Goal: Information Seeking & Learning: Learn about a topic

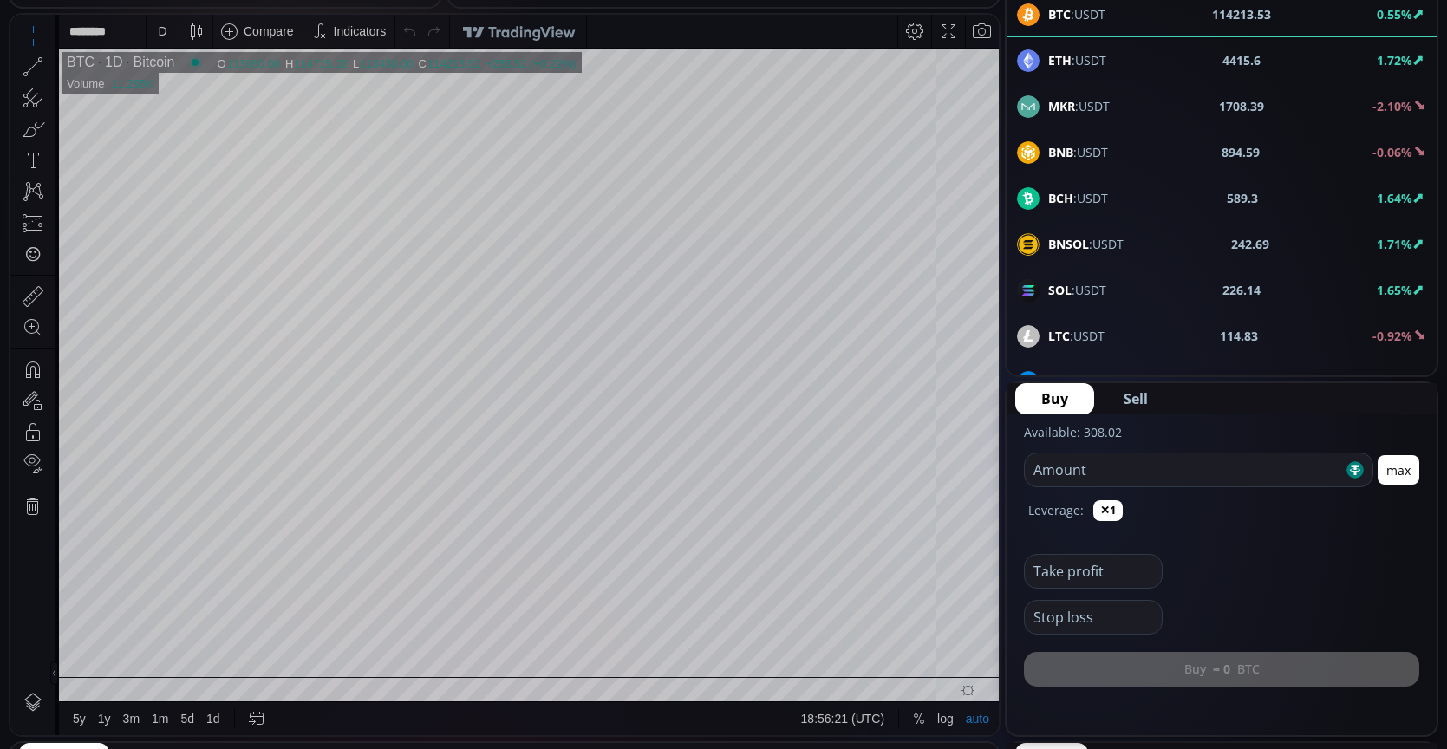
scroll to position [520, 0]
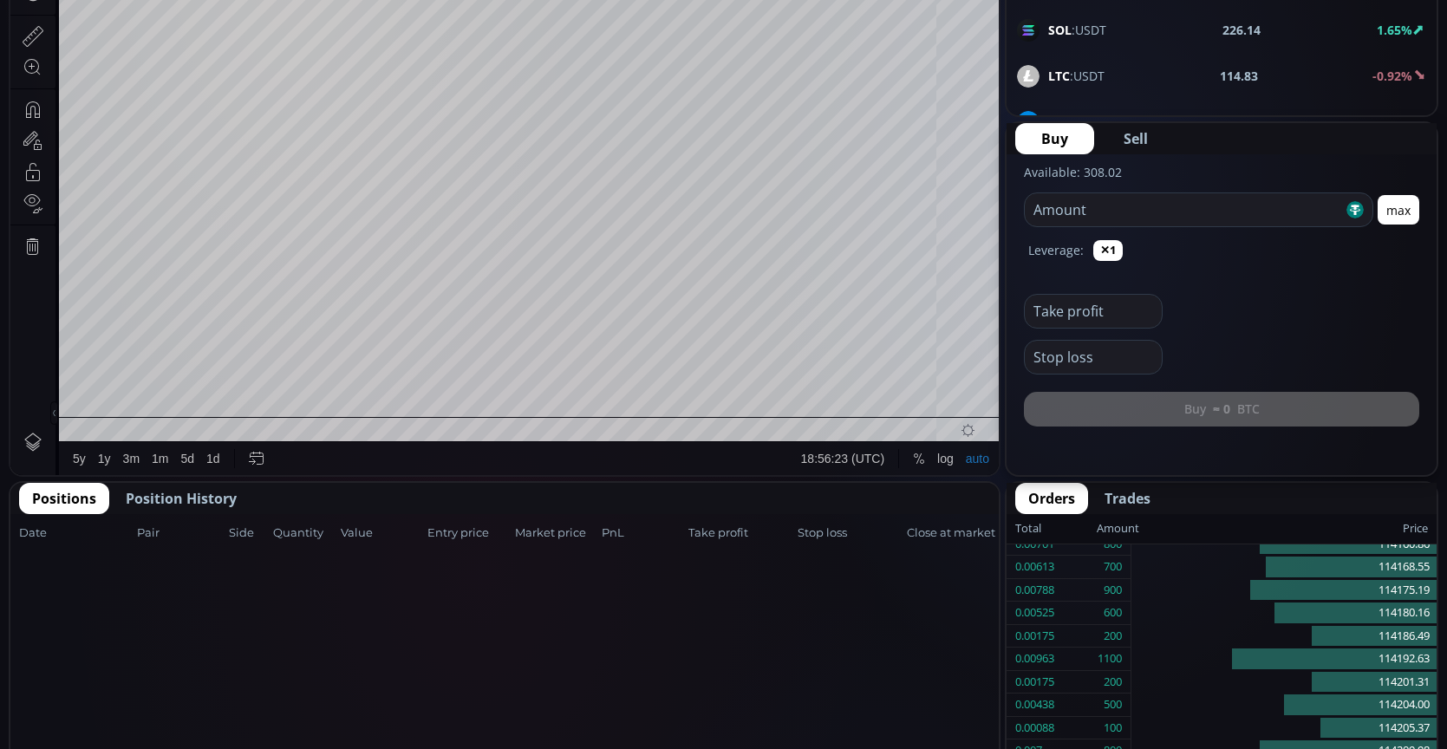
click at [231, 493] on span "Position History" at bounding box center [181, 498] width 111 height 21
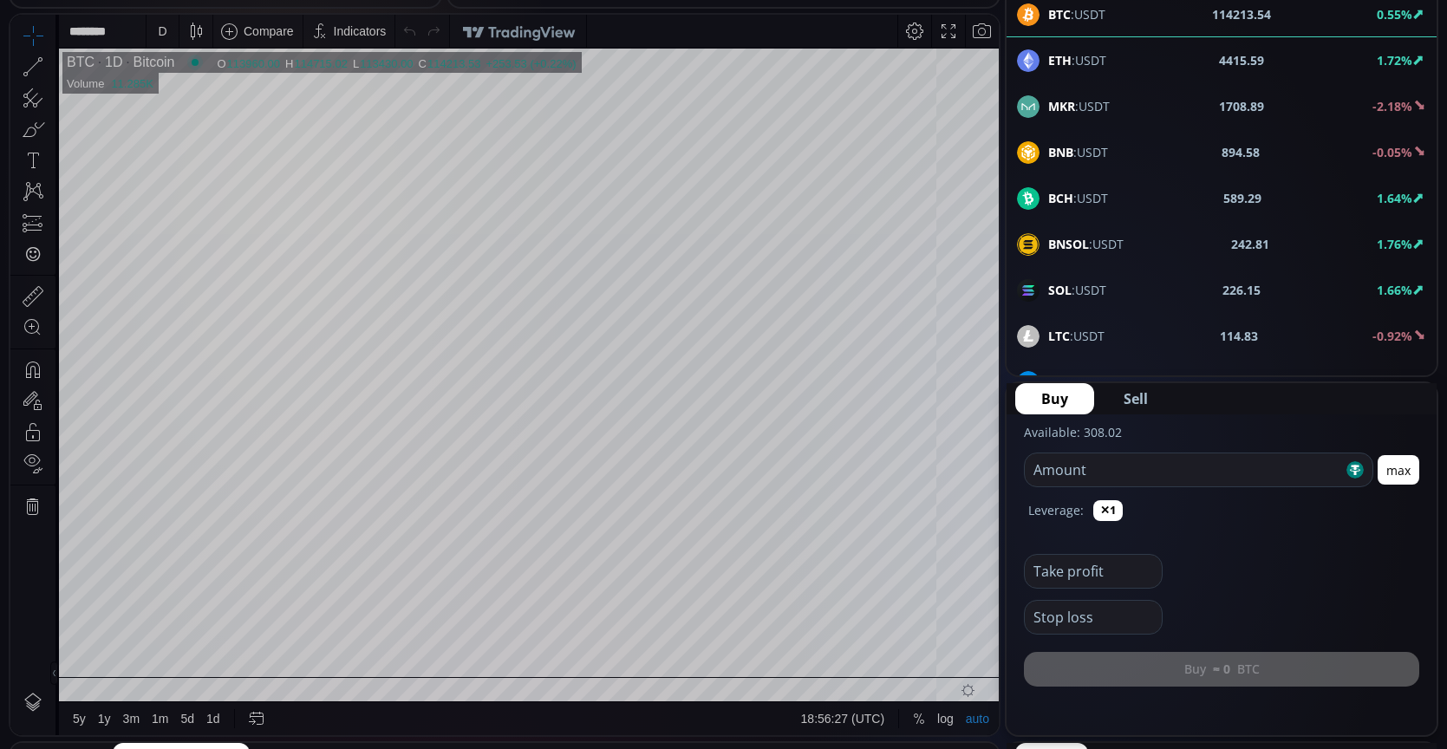
scroll to position [87, 0]
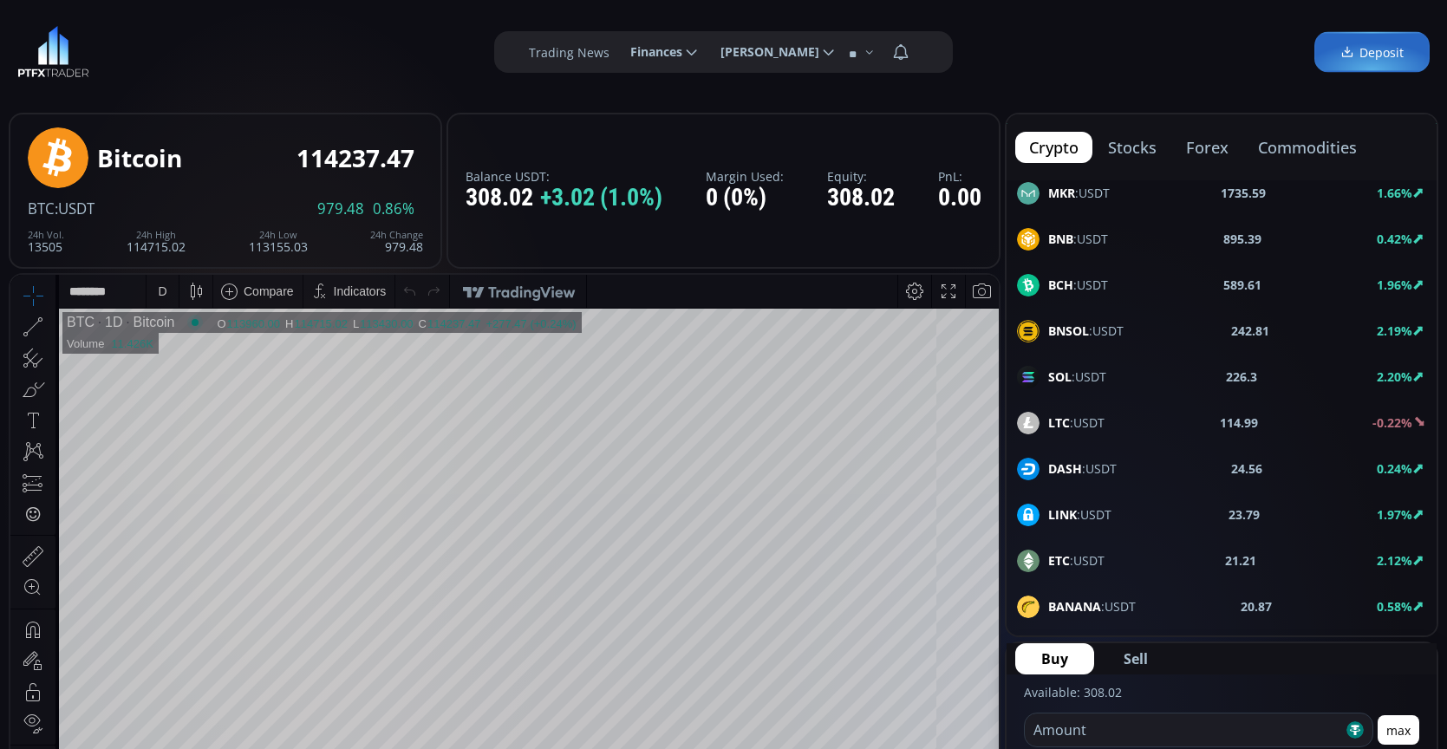
scroll to position [173, 0]
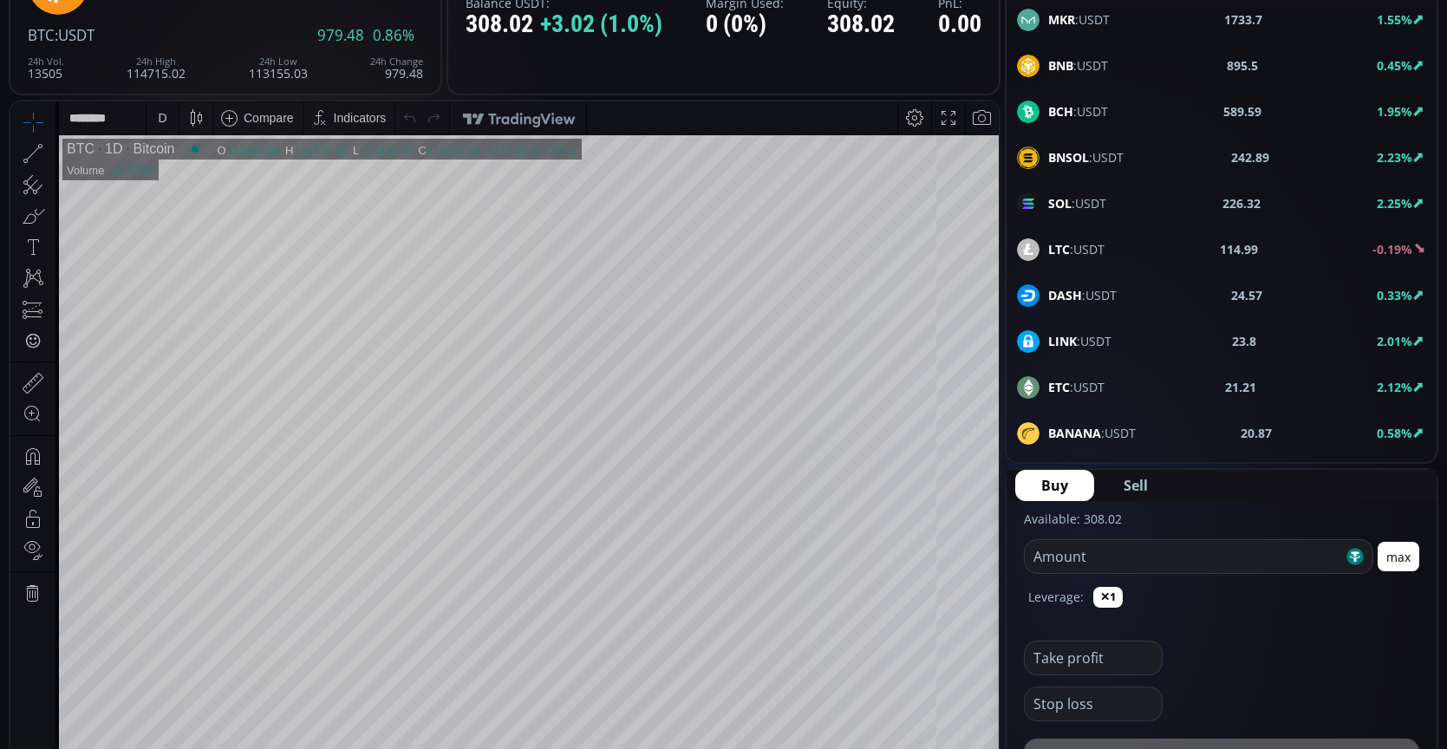
click at [1243, 181] on div "SOL :USDT 226.32 2.25%" at bounding box center [1221, 203] width 430 height 45
click at [164, 115] on div "D" at bounding box center [162, 118] width 9 height 14
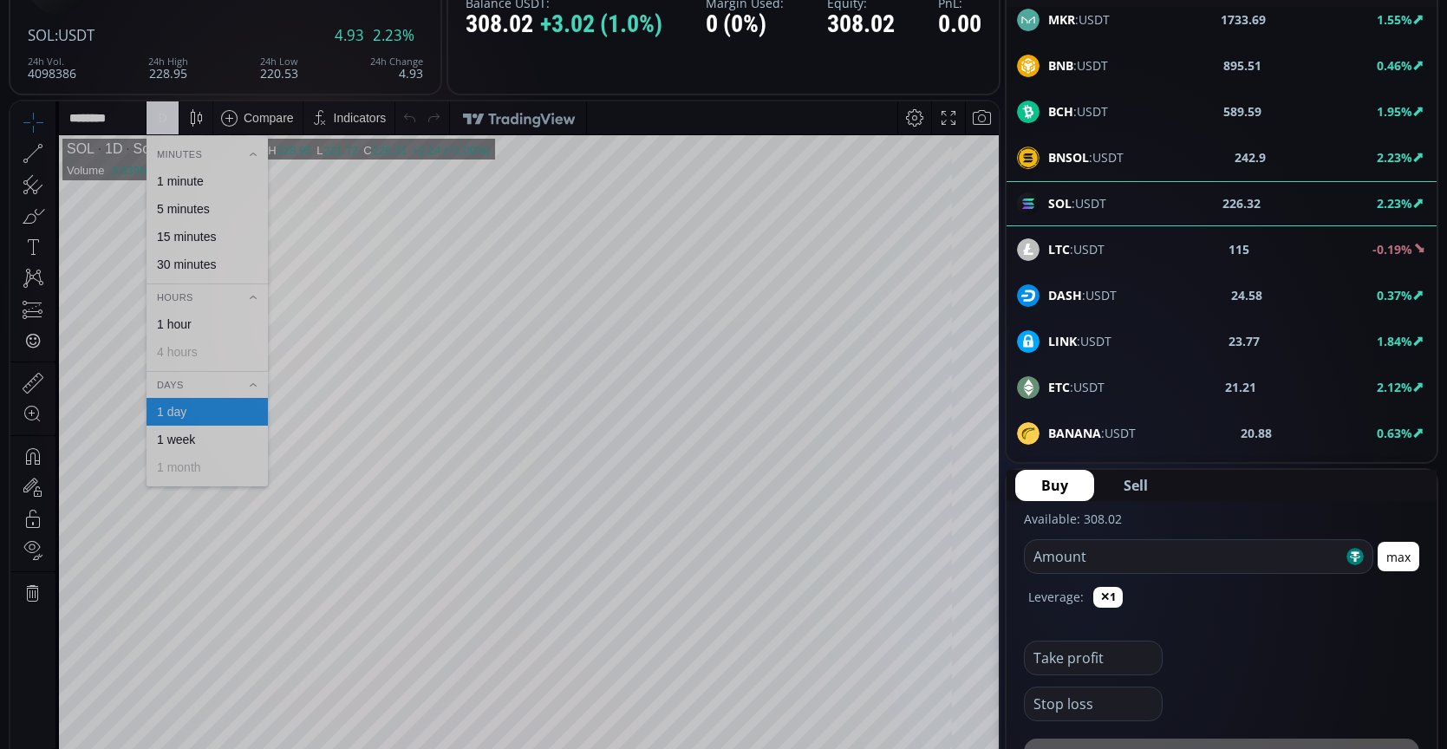
click at [173, 189] on div "1 minute" at bounding box center [207, 181] width 121 height 28
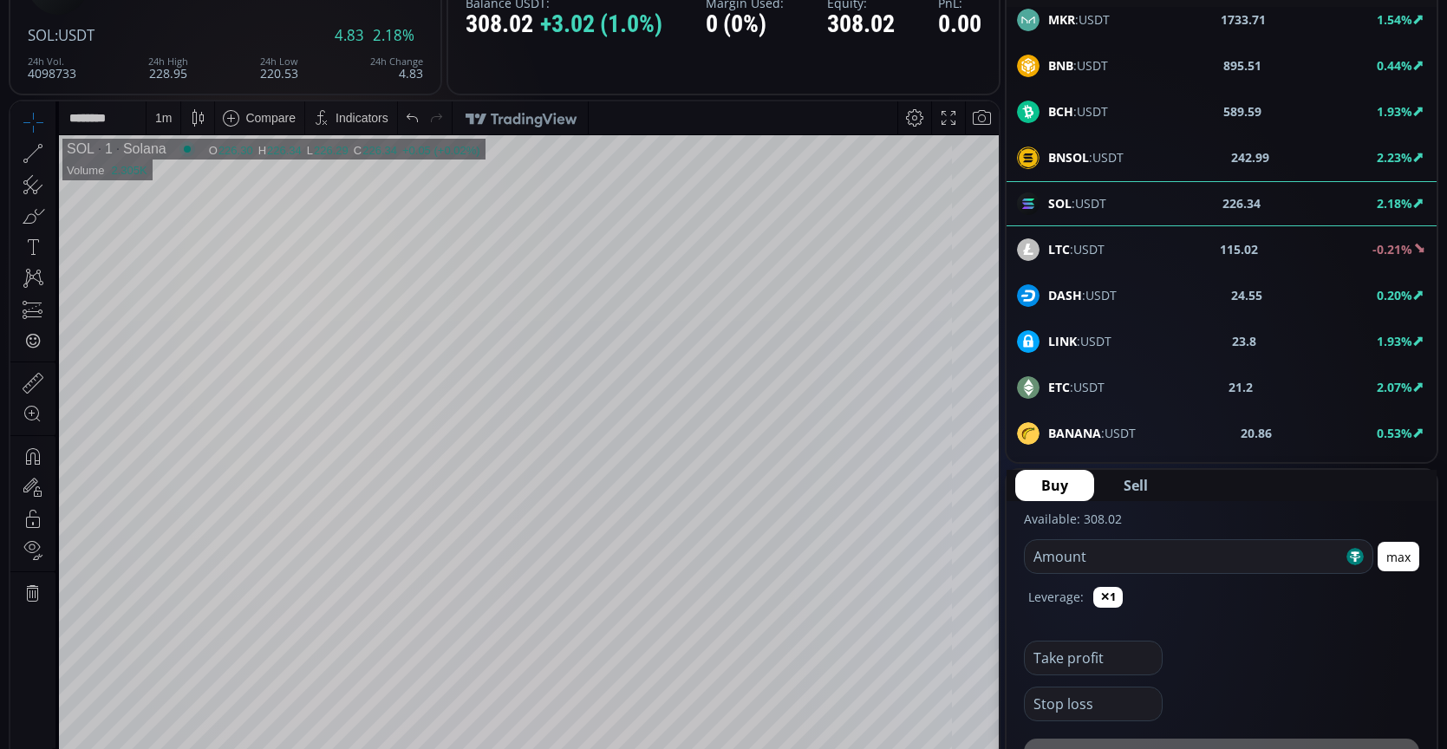
click at [148, 119] on div "1 m" at bounding box center [164, 117] width 34 height 33
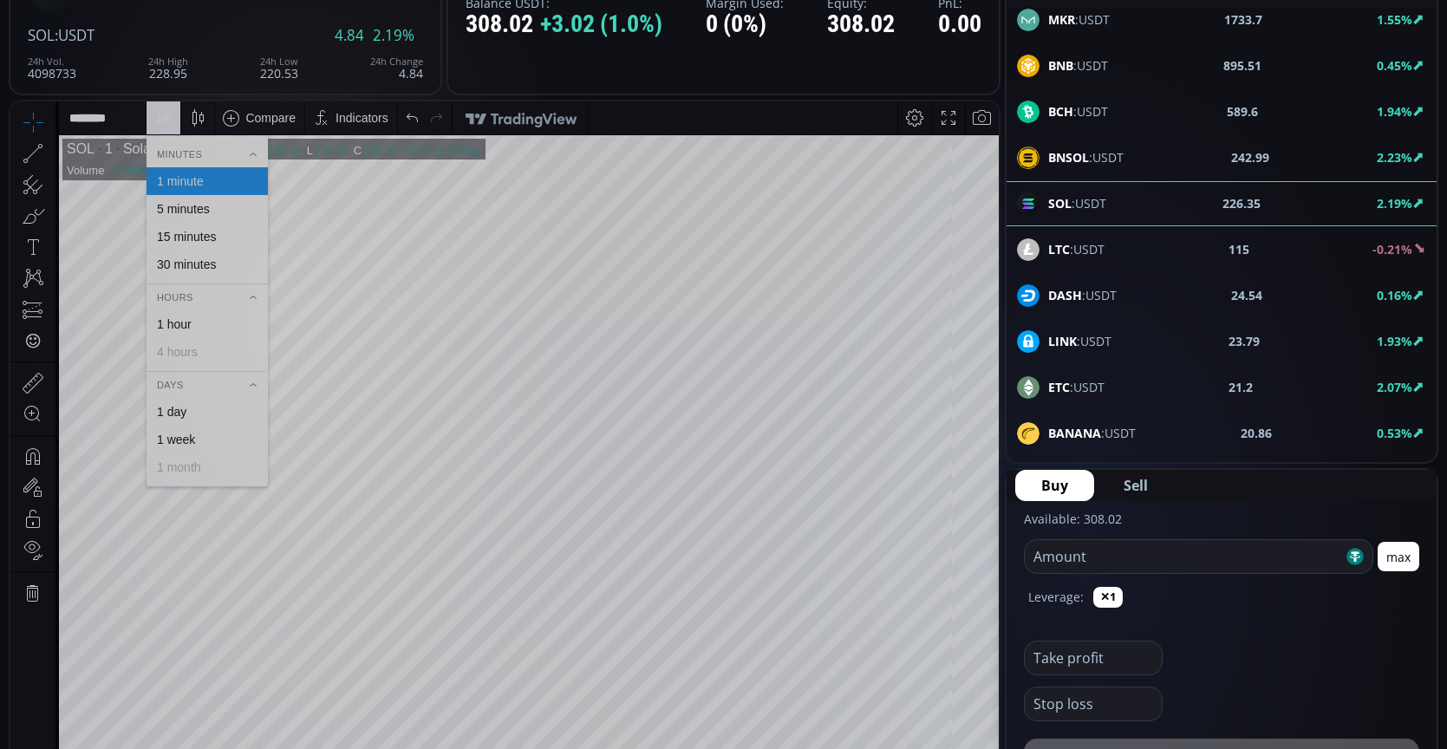
click at [207, 253] on div "30 minutes" at bounding box center [207, 265] width 121 height 28
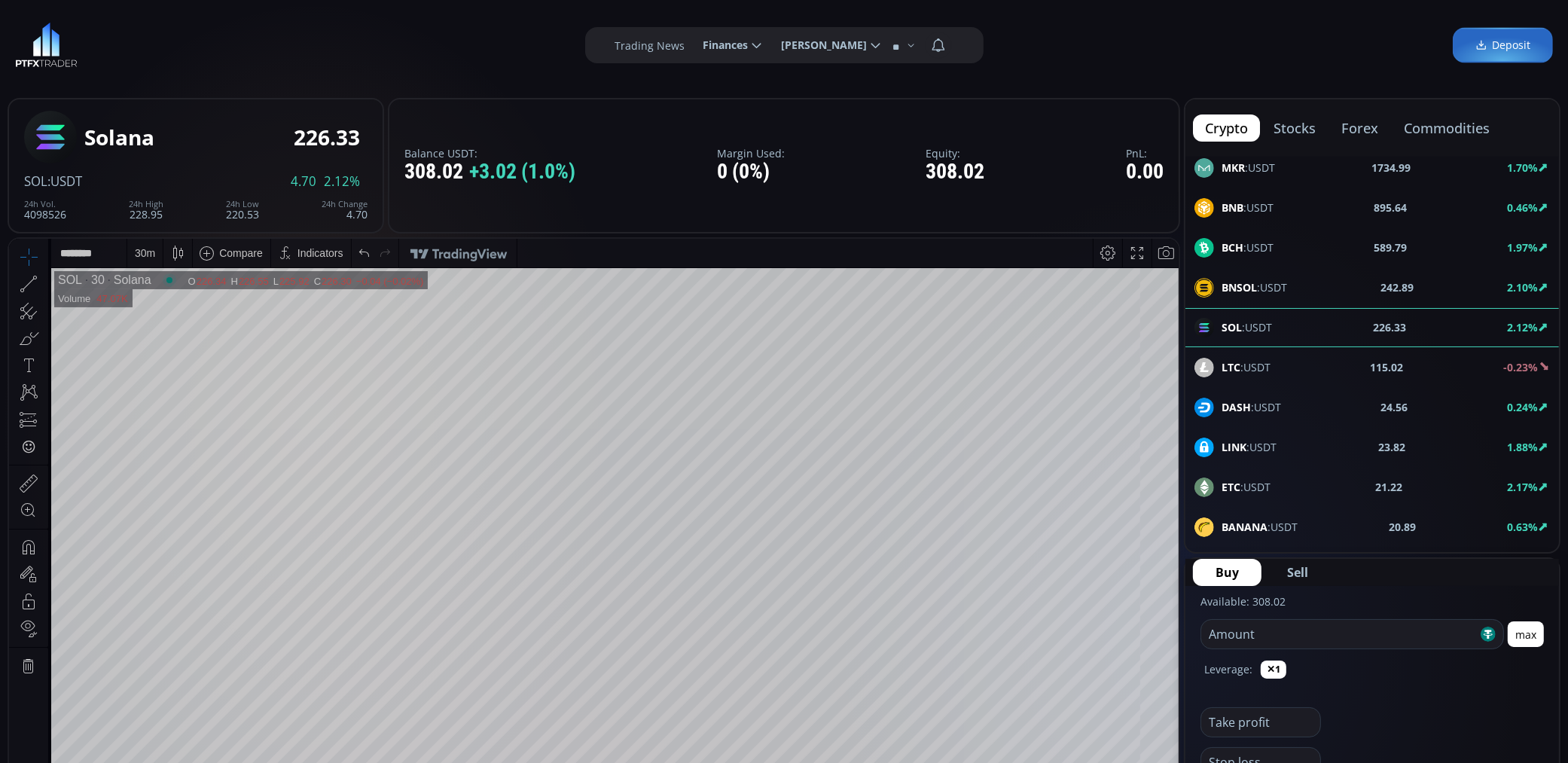
click at [146, 252] on div "30 m" at bounding box center [144, 252] width 20 height 12
click at [170, 355] on div "15 minutes" at bounding box center [162, 355] width 51 height 12
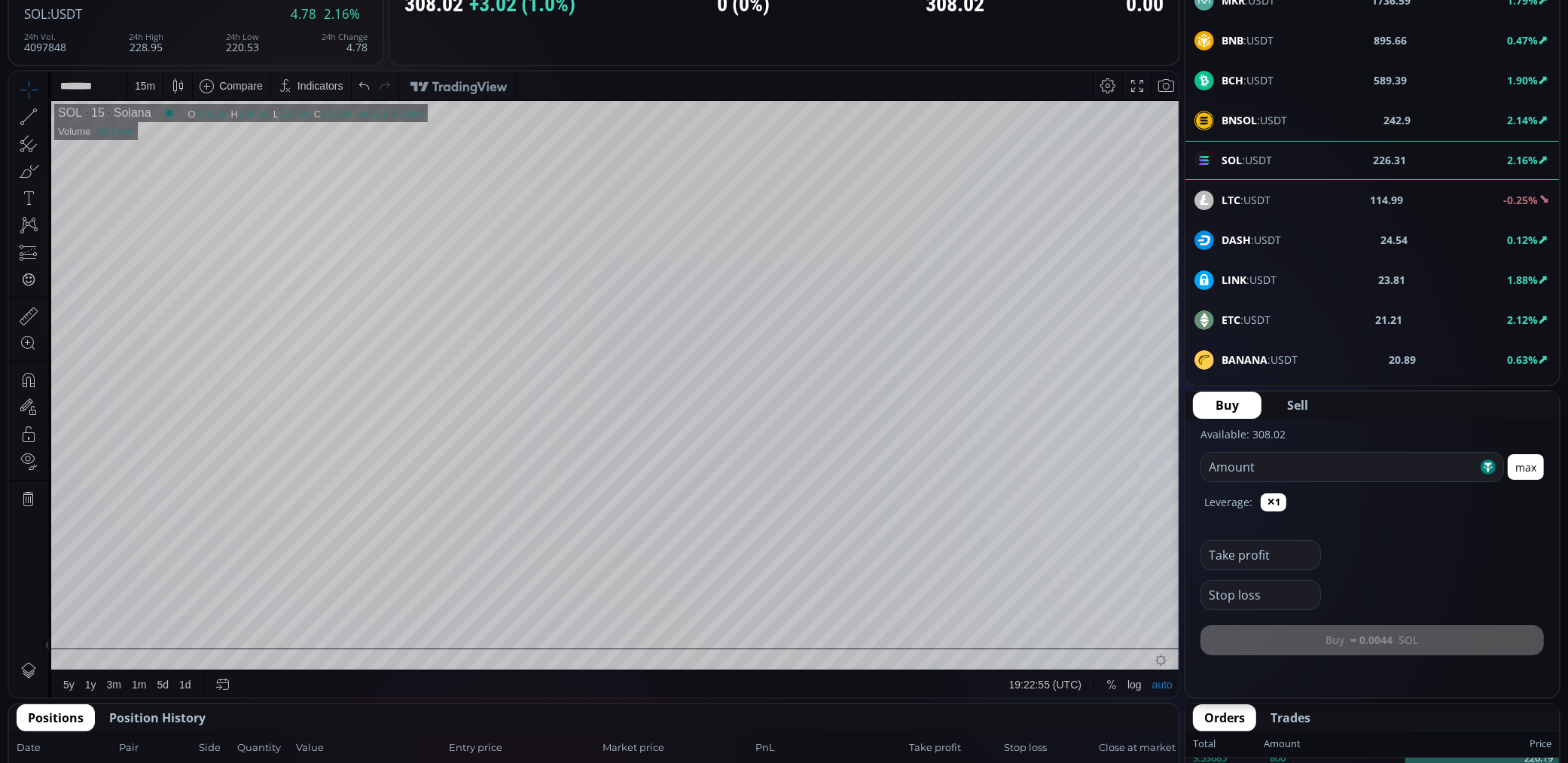
click at [146, 79] on div "15 m" at bounding box center [144, 85] width 20 height 12
click at [173, 170] on div "5 minutes" at bounding box center [180, 164] width 105 height 24
click at [128, 80] on div "5 m" at bounding box center [142, 84] width 30 height 29
click at [188, 136] on div "1 minute" at bounding box center [179, 140] width 92 height 12
click at [1256, 331] on div "ETC :USDT 21.22 2.12%" at bounding box center [1372, 320] width 374 height 39
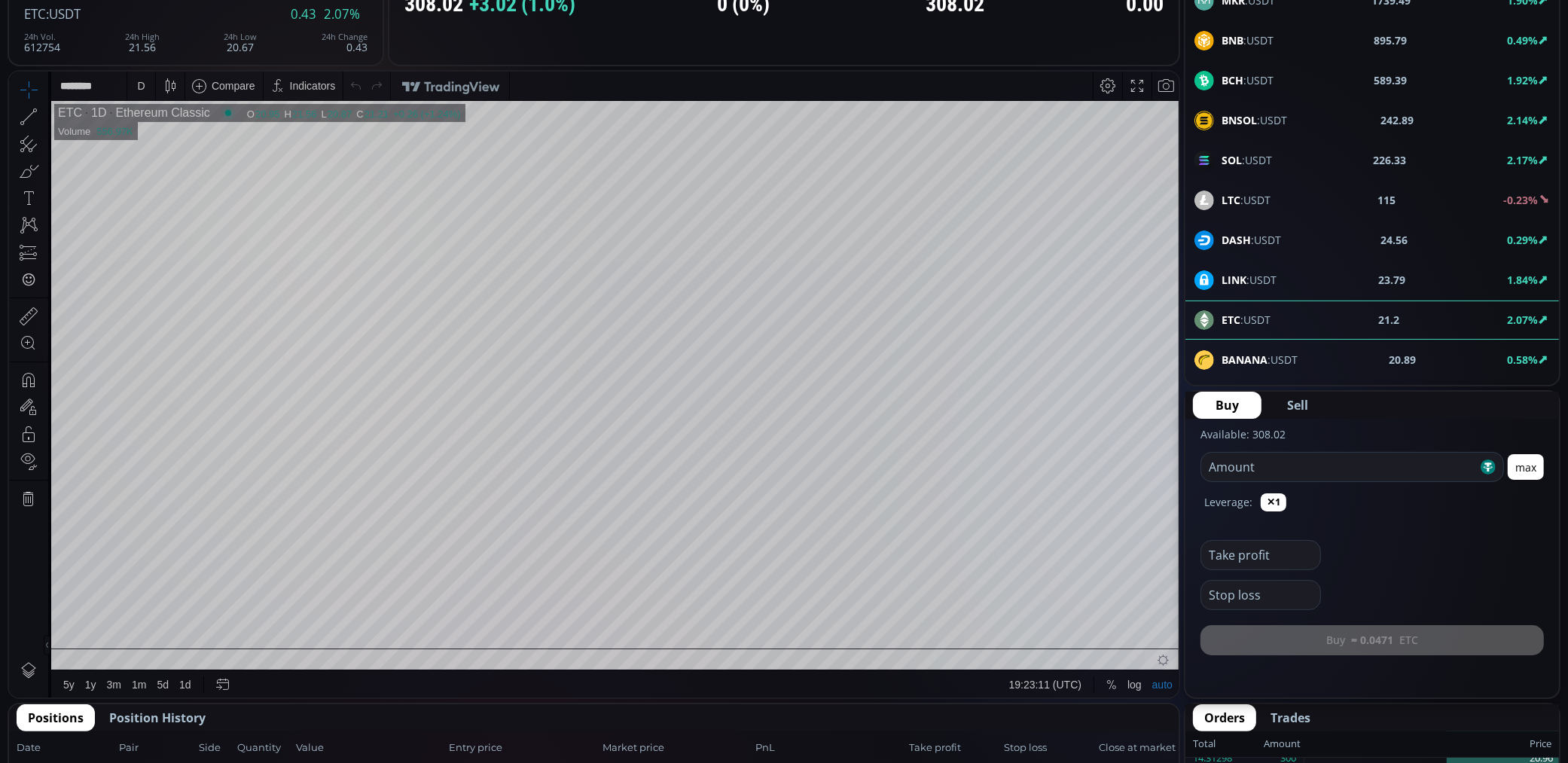
click at [150, 84] on div "D" at bounding box center [142, 84] width 28 height 29
click at [163, 144] on div "1 minute" at bounding box center [156, 140] width 41 height 12
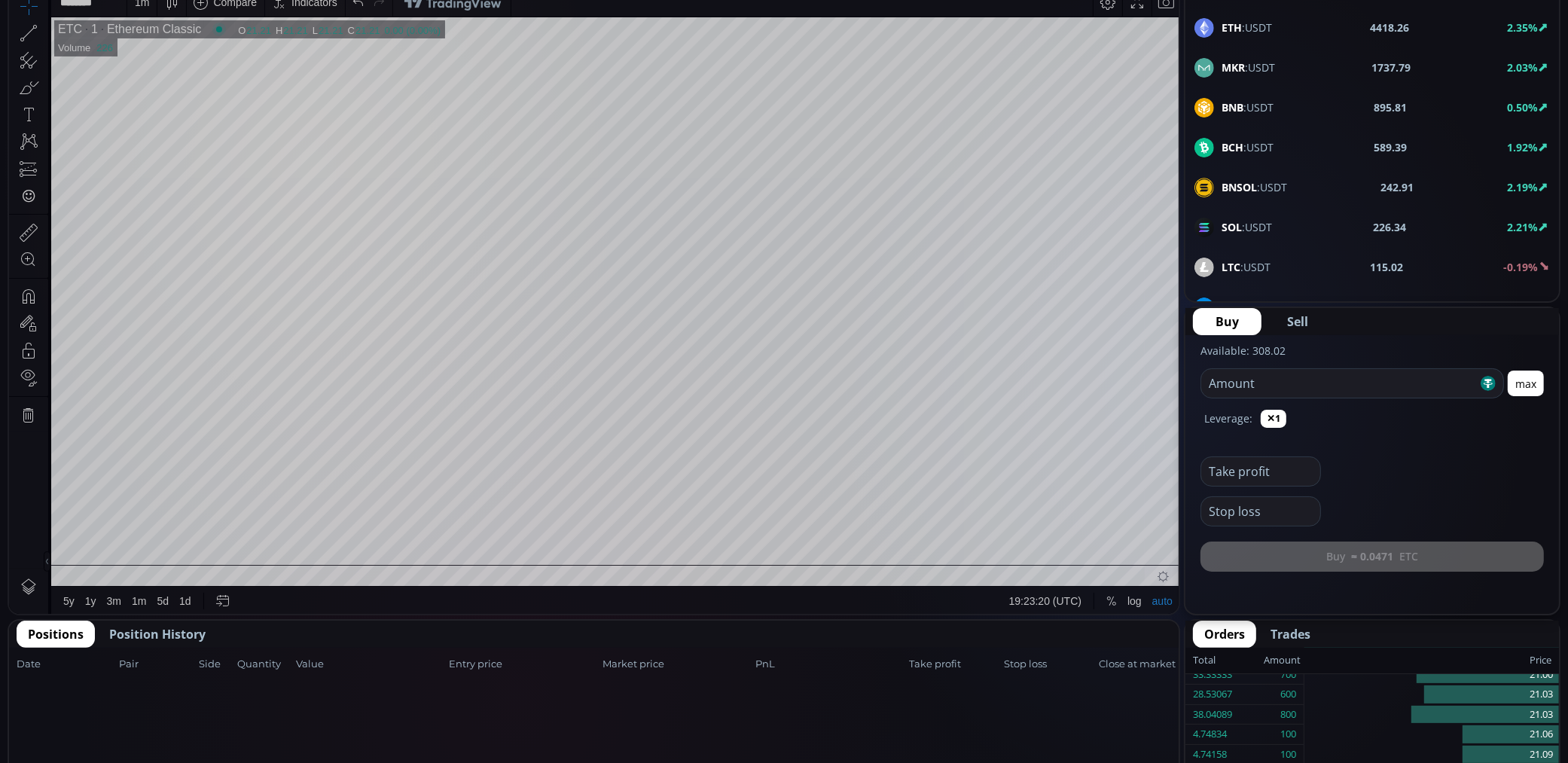
click at [1256, 264] on div "LTC :USDT 115.02 -0.19%" at bounding box center [1372, 267] width 355 height 20
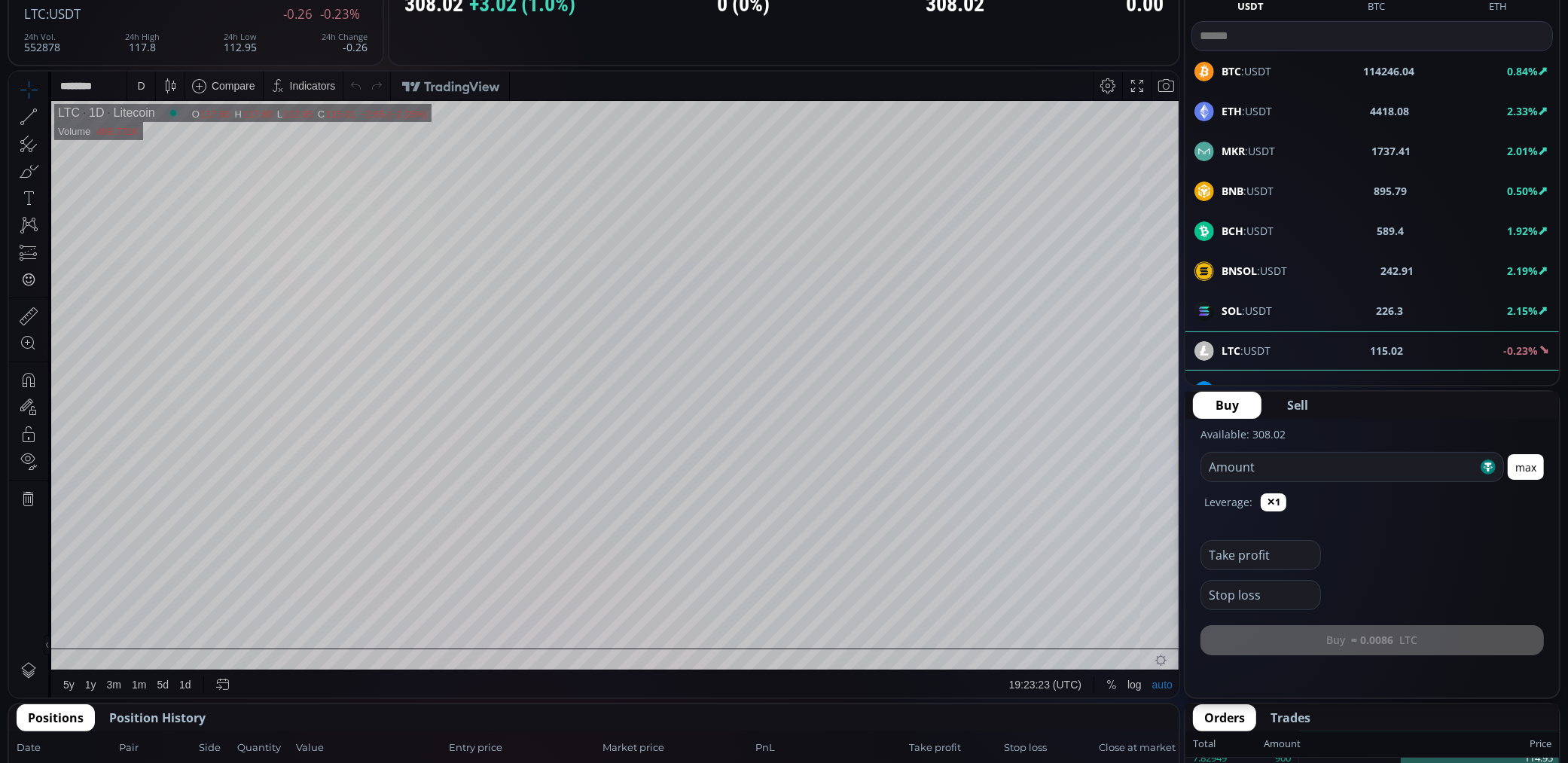
scroll to position [83, 0]
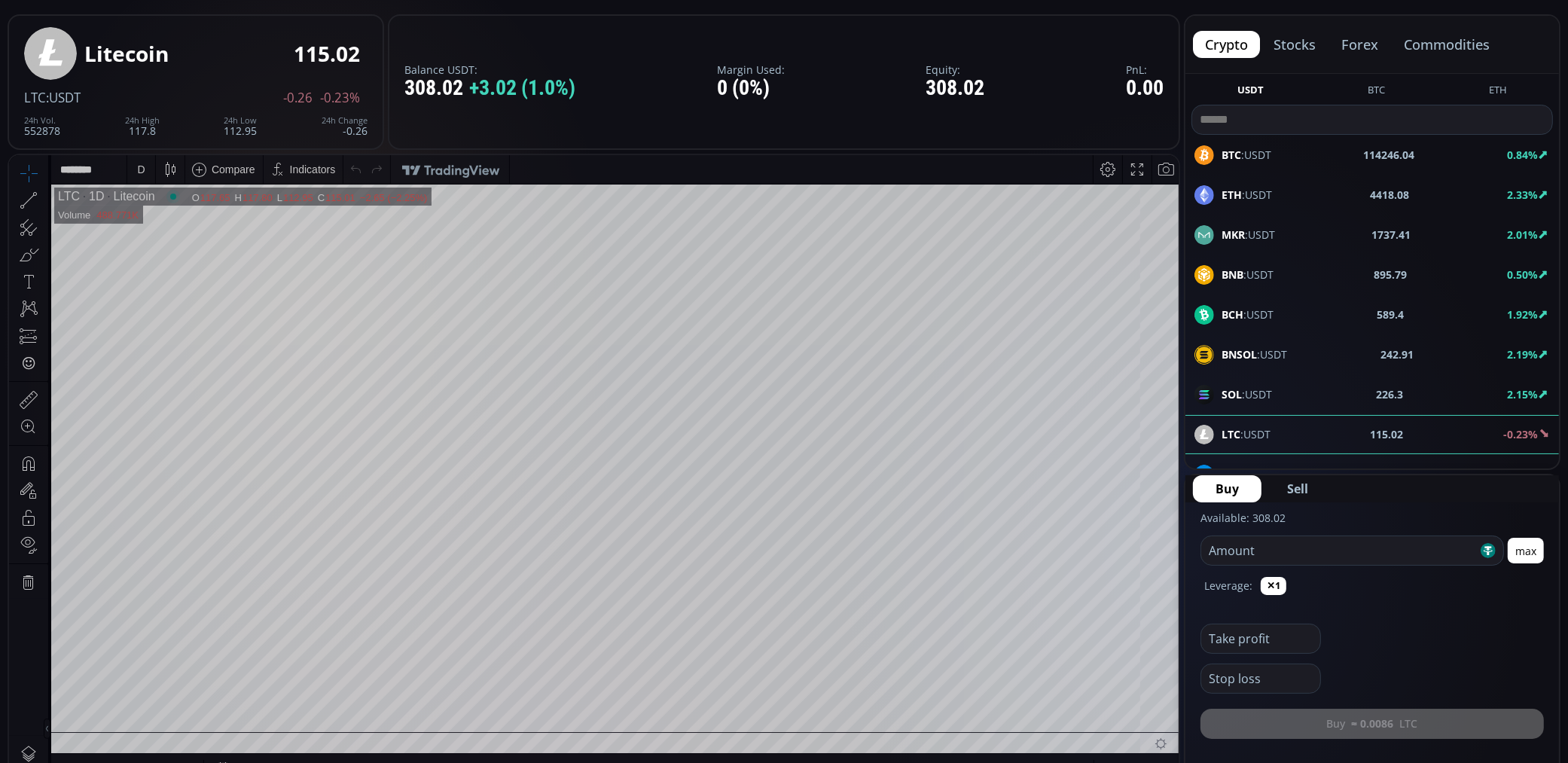
click at [137, 169] on div "D" at bounding box center [141, 169] width 13 height 29
click at [172, 224] on div "1 minute" at bounding box center [156, 224] width 41 height 12
click at [140, 173] on div "1 m" at bounding box center [142, 169] width 14 height 12
click at [149, 262] on div "15 minutes" at bounding box center [180, 272] width 105 height 24
click at [39, 650] on div at bounding box center [28, 667] width 39 height 137
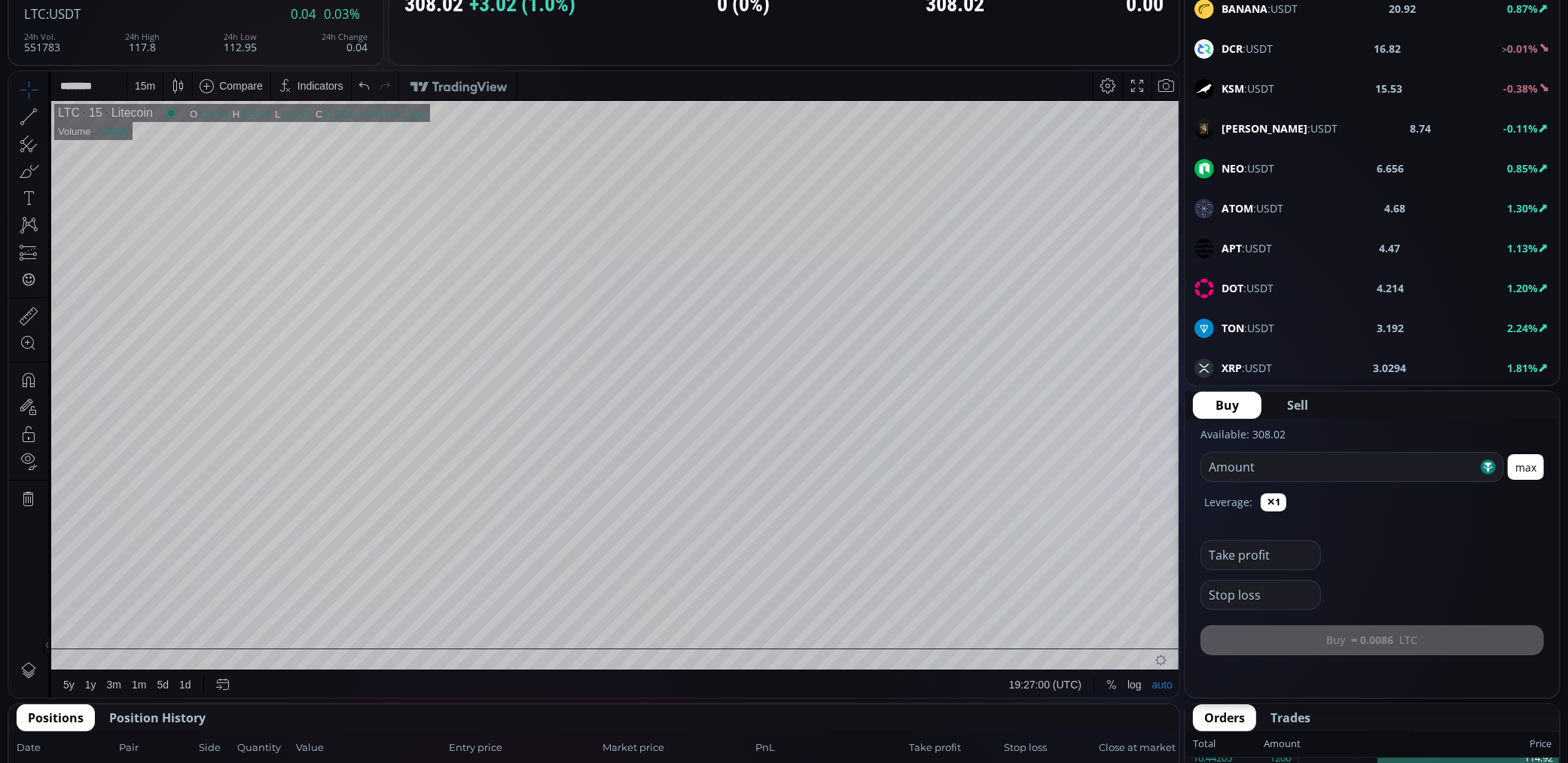
scroll to position [669, 0]
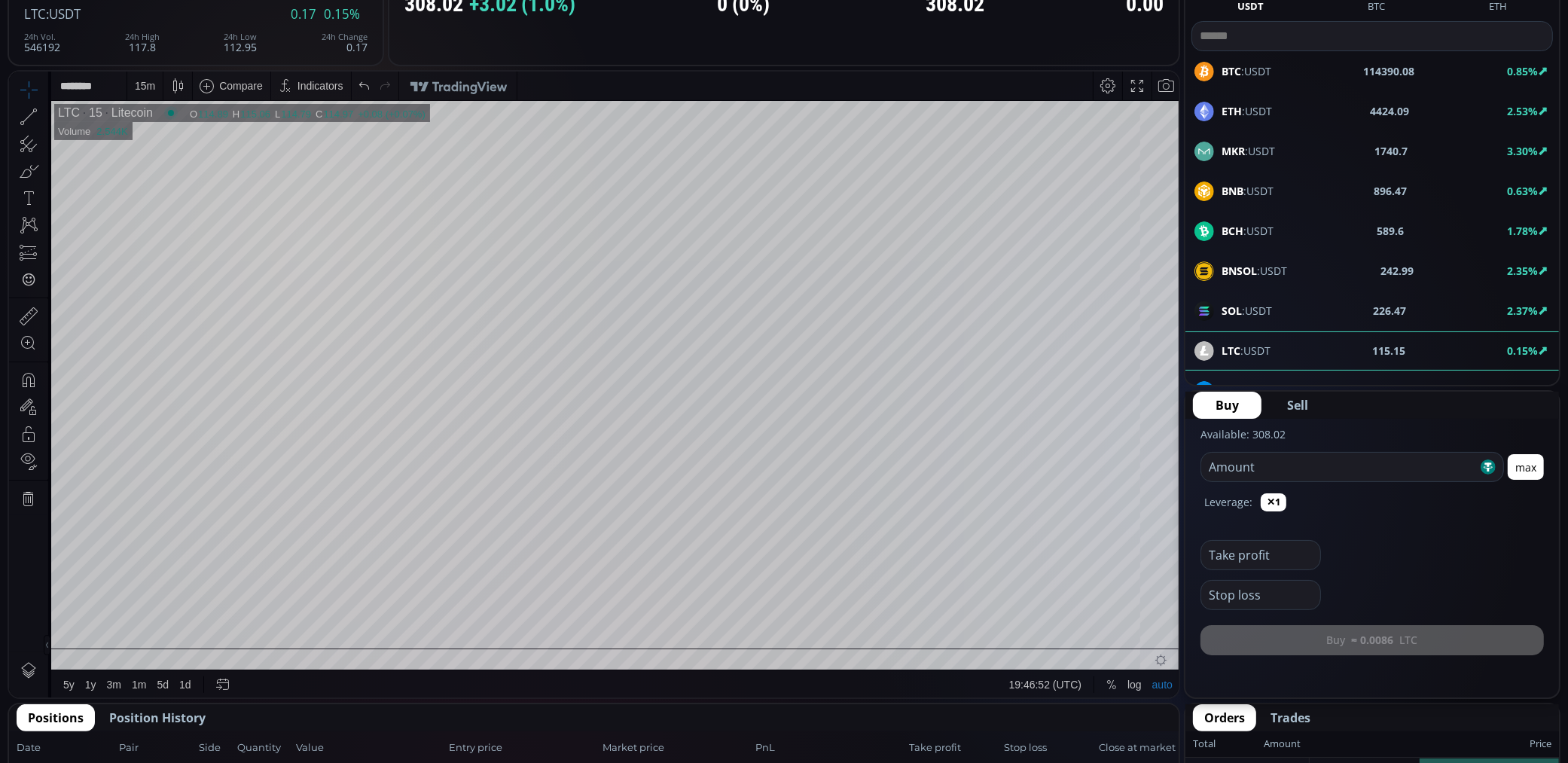
scroll to position [669, 0]
